Goal: Communication & Community: Answer question/provide support

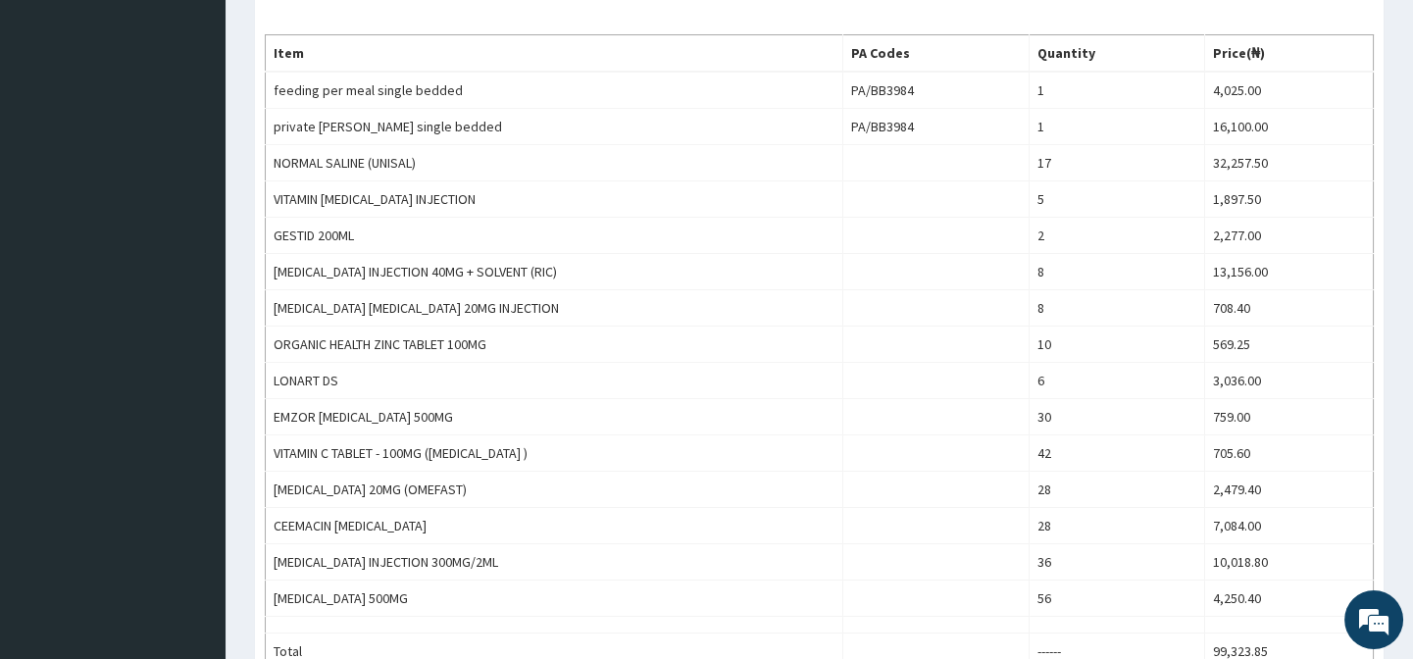
scroll to position [1138, 0]
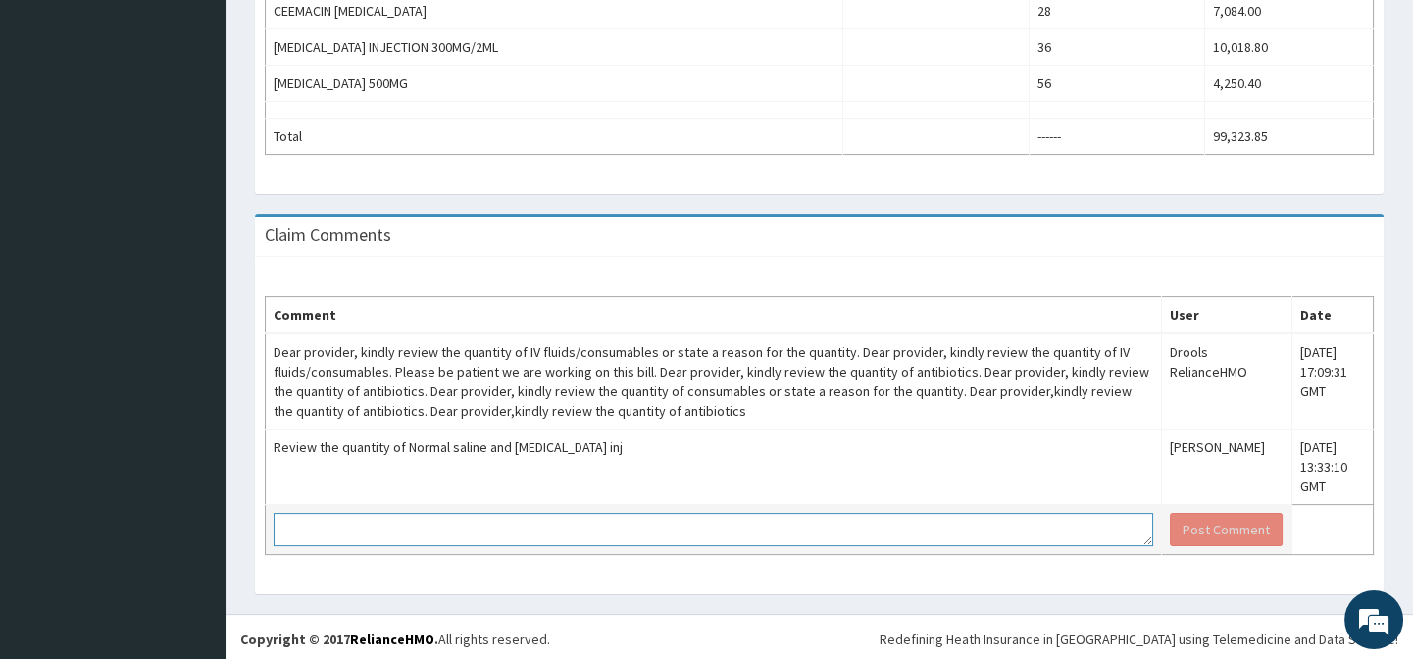
click at [450, 537] on textarea at bounding box center [712, 529] width 879 height 33
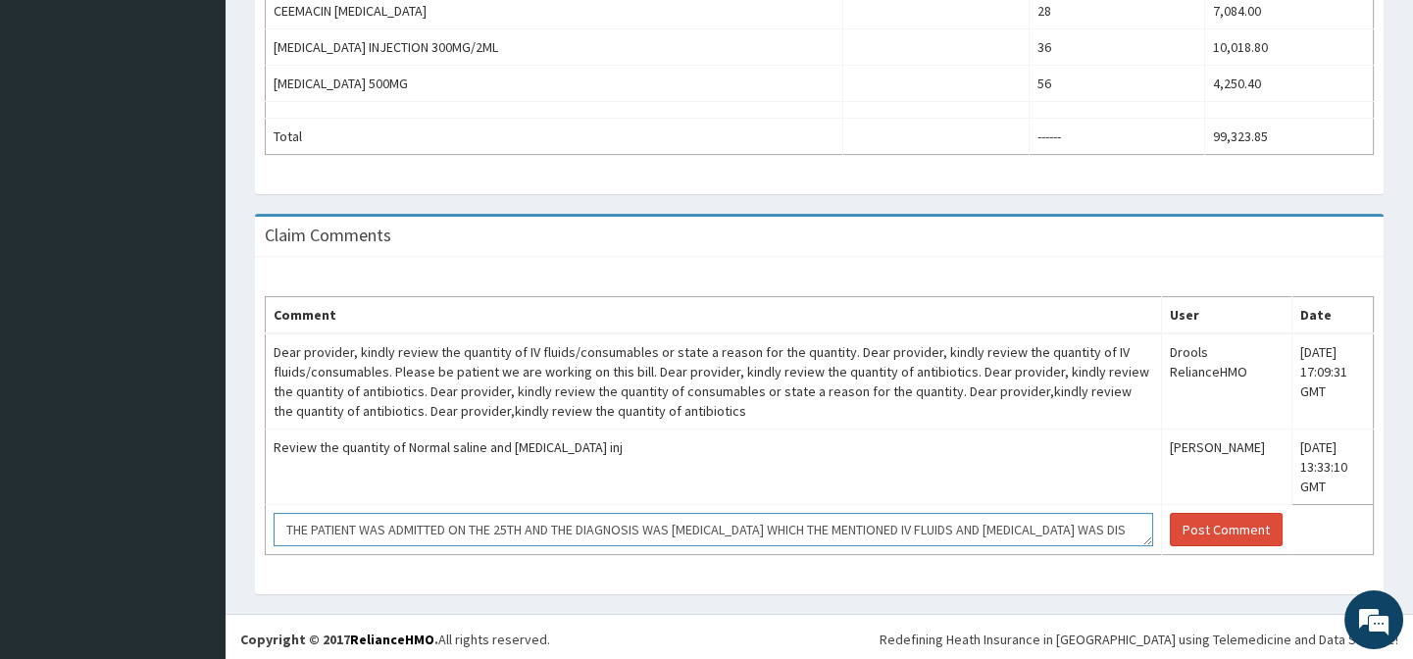
scroll to position [12, 0]
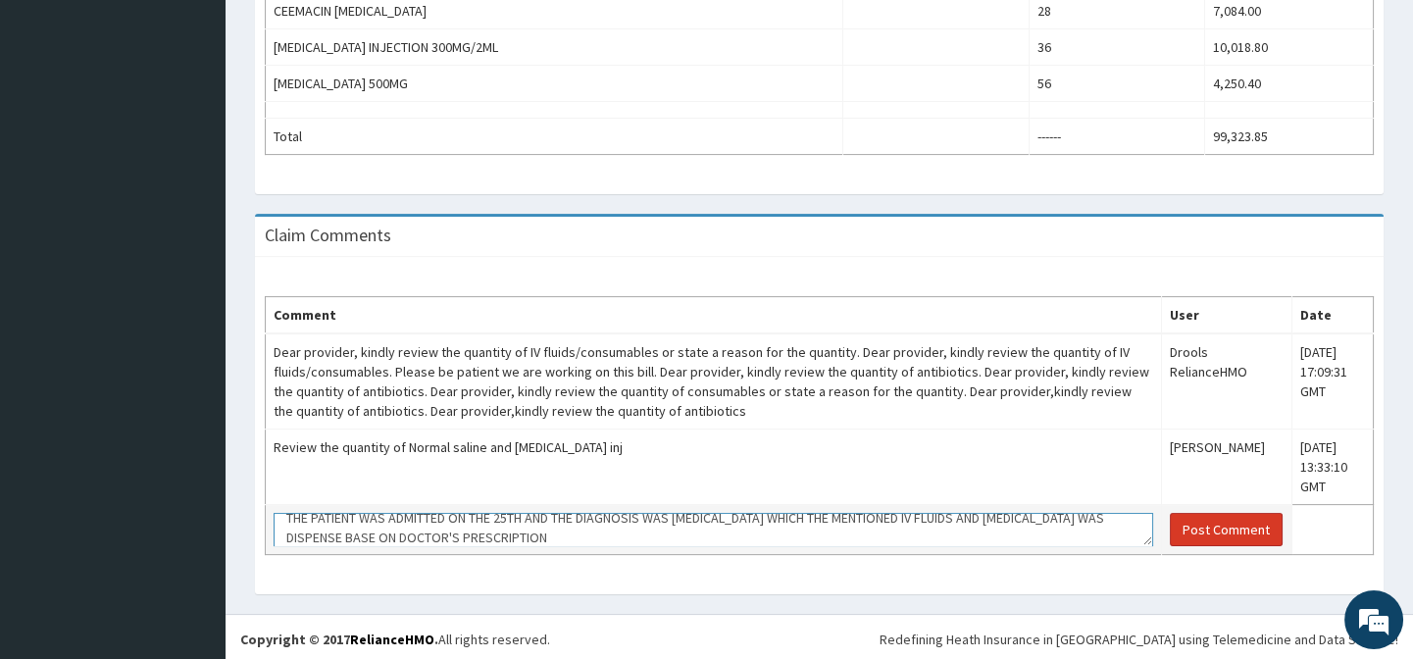
type textarea "THE PATIENT WAS ADMITTED ON THE 25TH AND THE DIAGNOSIS WAS [MEDICAL_DATA] WHICH…"
click at [1216, 522] on button "Post Comment" at bounding box center [1225, 529] width 113 height 33
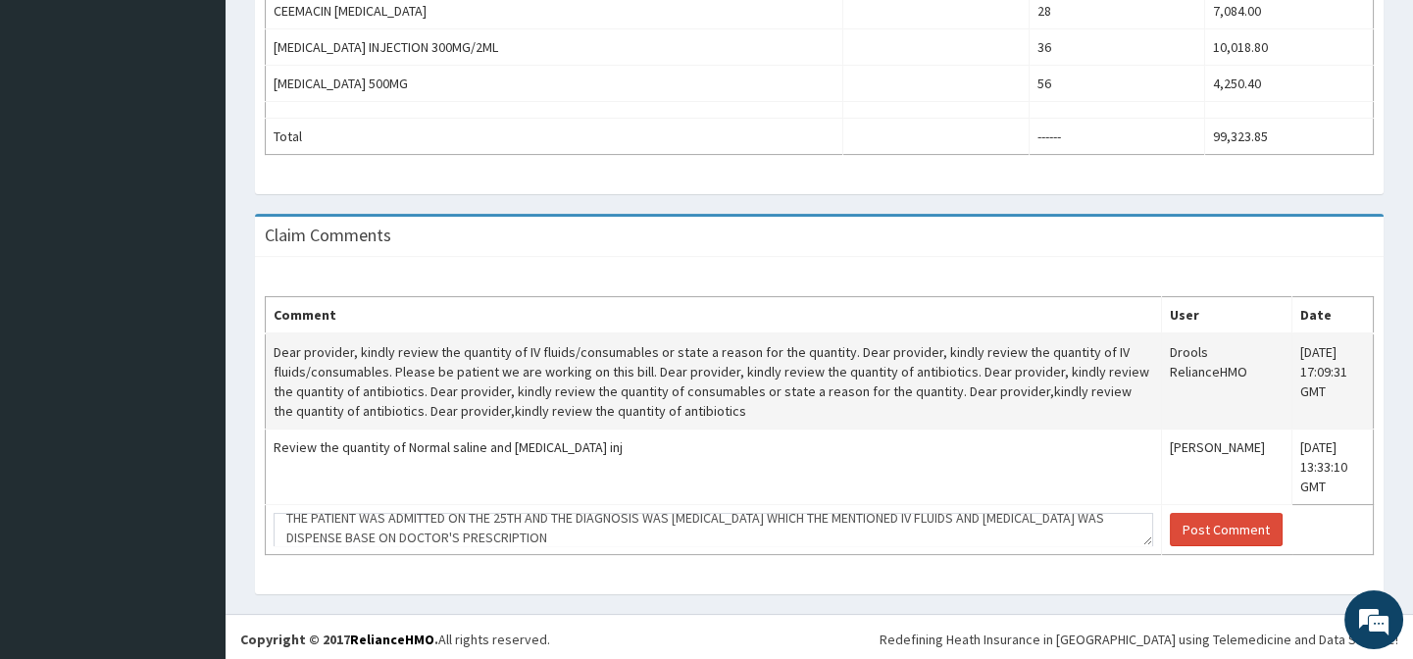
scroll to position [0, 0]
